Goal: Check status: Check status

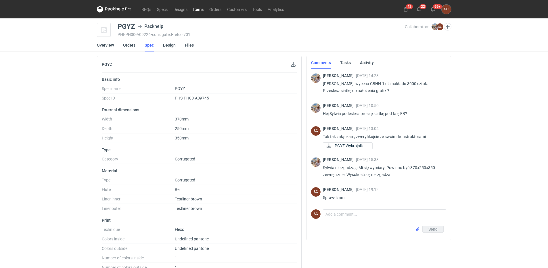
scroll to position [33, 0]
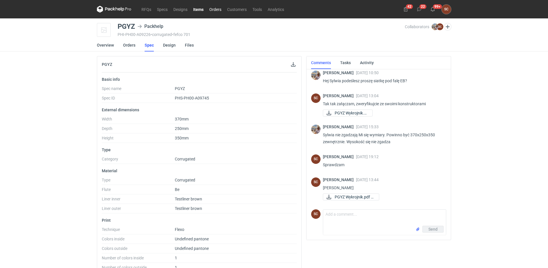
click at [213, 7] on link "Orders" at bounding box center [215, 9] width 18 height 7
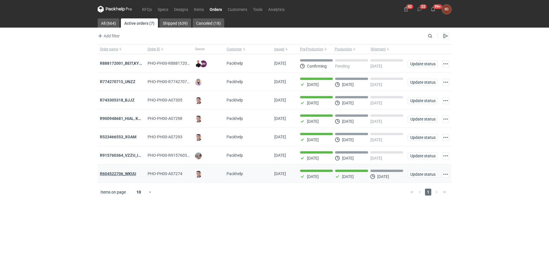
click at [118, 176] on strong "R604522706_WKUU" at bounding box center [118, 173] width 36 height 5
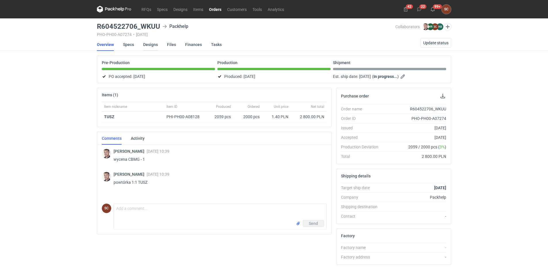
click at [147, 45] on link "Designs" at bounding box center [150, 44] width 15 height 13
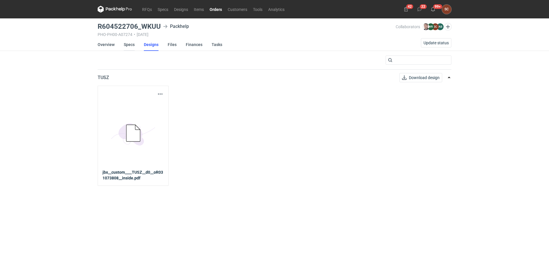
click at [129, 43] on link "Specs" at bounding box center [129, 44] width 11 height 13
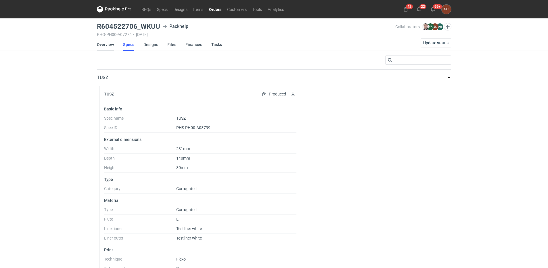
click at [102, 44] on link "Overview" at bounding box center [105, 44] width 17 height 13
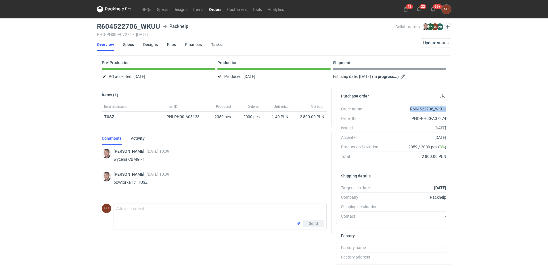
drag, startPoint x: 410, startPoint y: 108, endPoint x: 452, endPoint y: 109, distance: 42.2
click at [452, 109] on div "Purchase order Order name R604522706_WKUU Order ID PHO-PH00-A07274 Issued [DATE…" at bounding box center [394, 219] width 120 height 263
copy div "R604522706_WKUU"
click at [502, 116] on div "RFQs Specs Designs Items Orders Customers Tools Analytics 42 22 99+ SC [PERSON_…" at bounding box center [274, 134] width 548 height 268
